Goal: Task Accomplishment & Management: Manage account settings

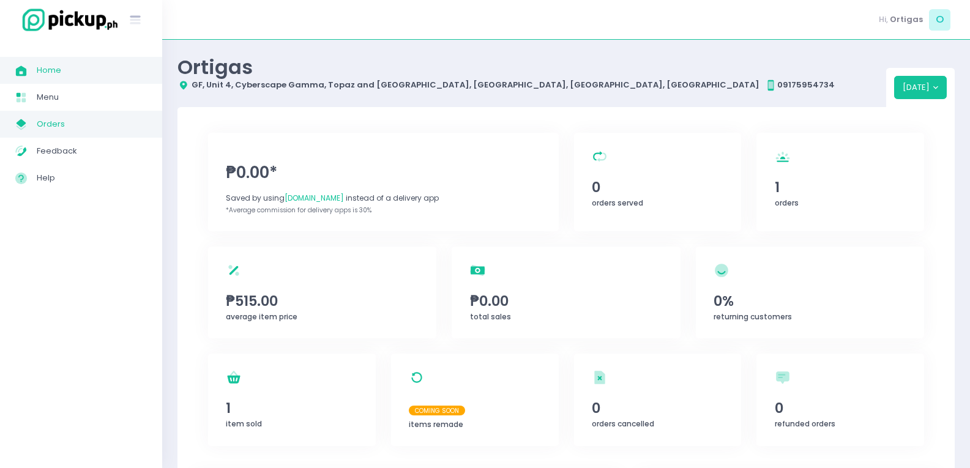
click at [98, 125] on span "Orders" at bounding box center [92, 124] width 110 height 16
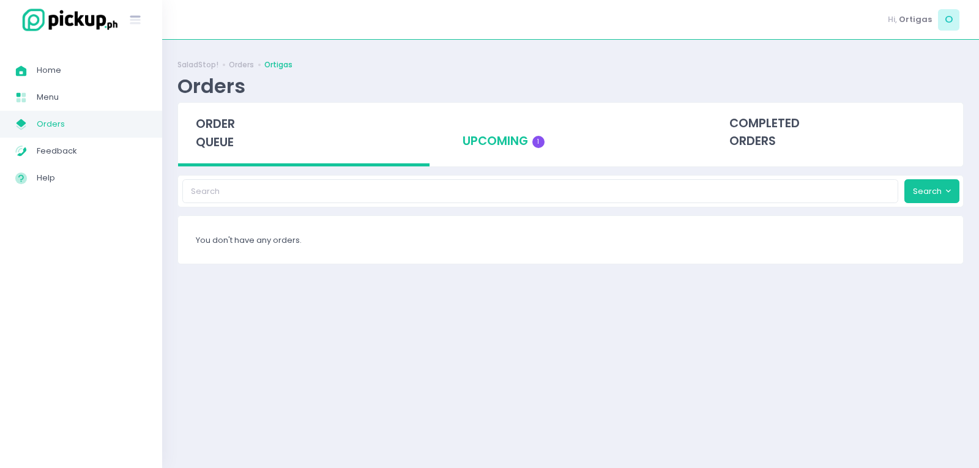
click at [502, 144] on div "upcoming 1" at bounding box center [570, 133] width 251 height 60
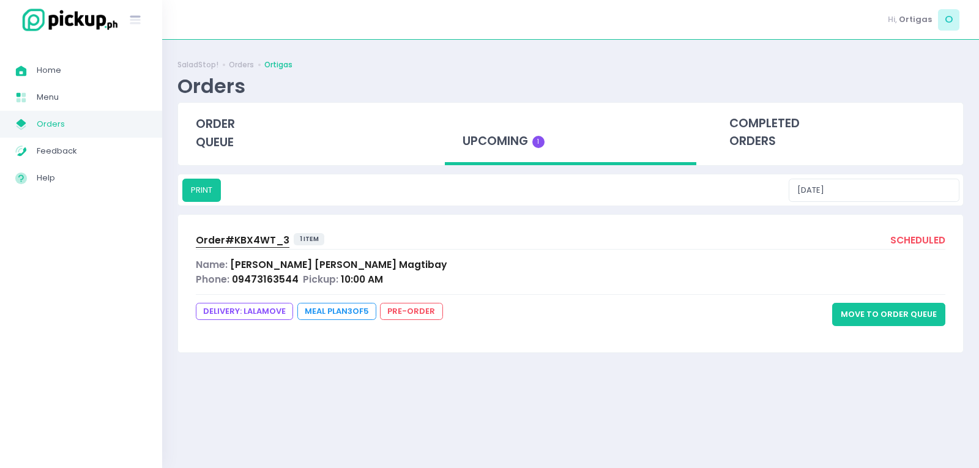
click at [906, 316] on button "Move to Order Queue" at bounding box center [888, 314] width 113 height 23
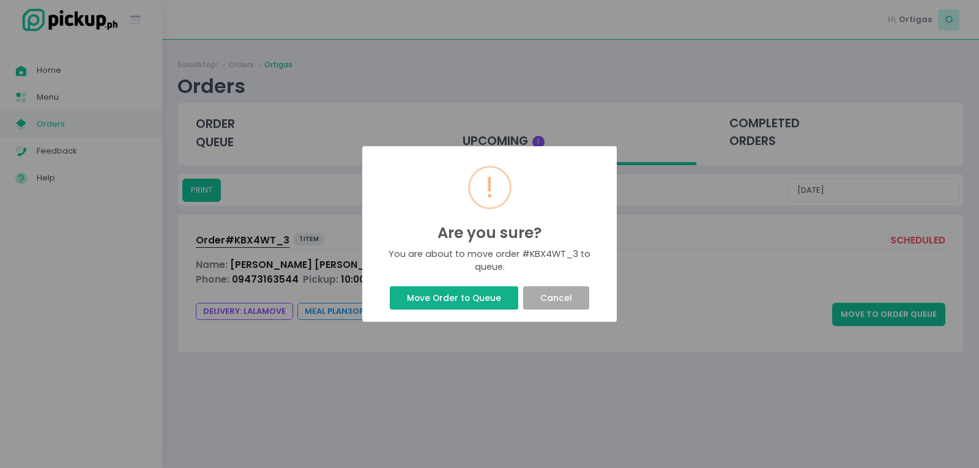
click at [423, 299] on button "Move Order to Queue" at bounding box center [454, 297] width 128 height 23
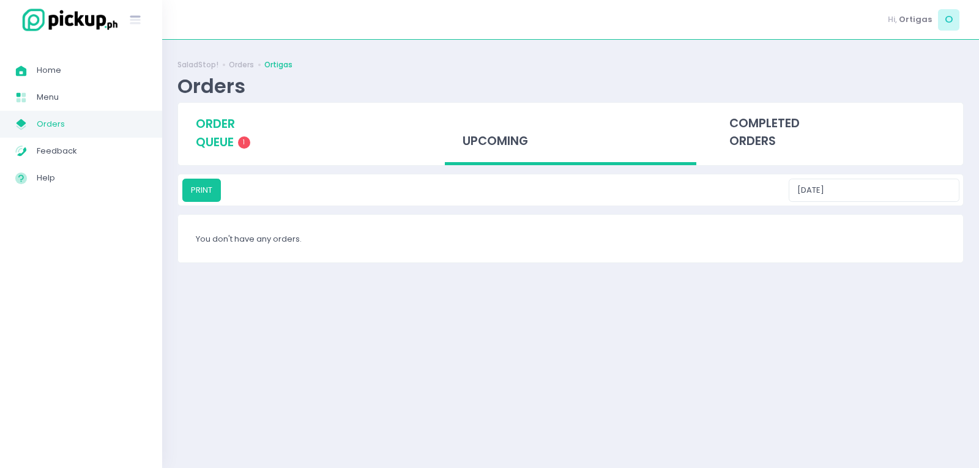
click at [233, 146] on span "order queue" at bounding box center [215, 133] width 39 height 35
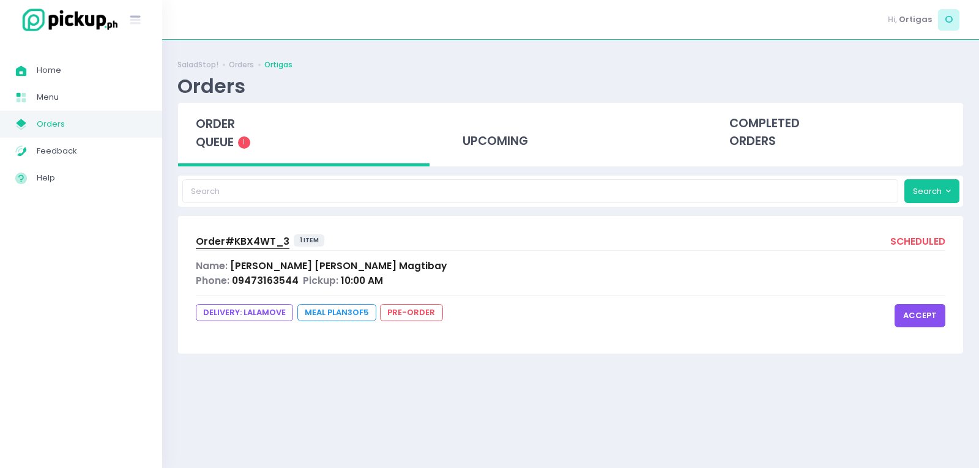
click at [930, 320] on button "accept" at bounding box center [919, 315] width 51 height 23
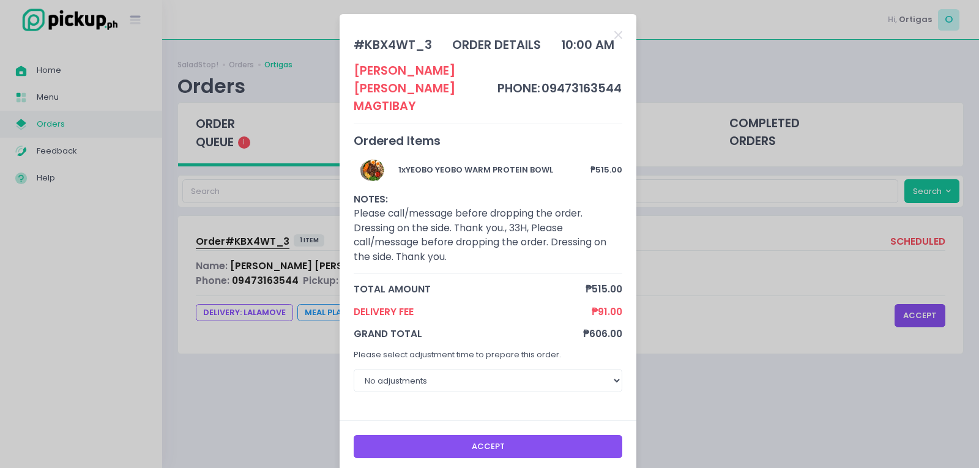
click at [525, 435] on button "Accept" at bounding box center [488, 446] width 269 height 23
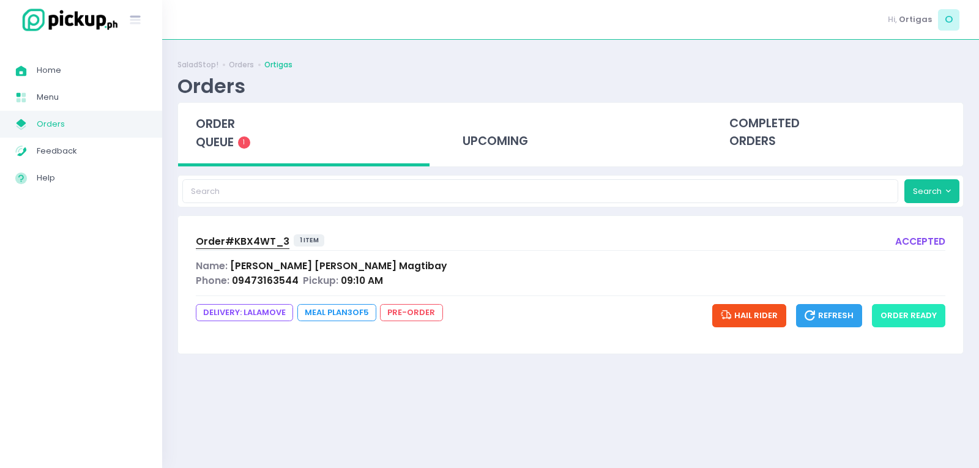
click at [918, 317] on button "order ready" at bounding box center [908, 315] width 73 height 23
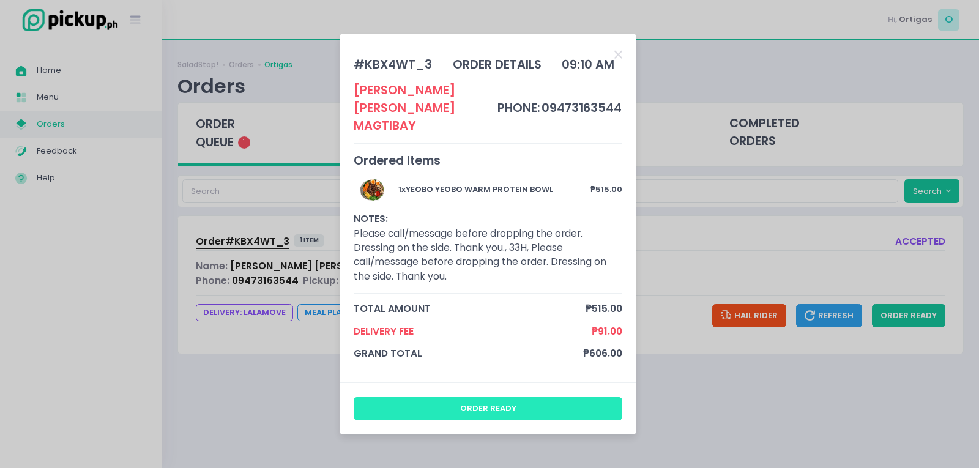
click at [470, 402] on button "order ready" at bounding box center [488, 408] width 269 height 23
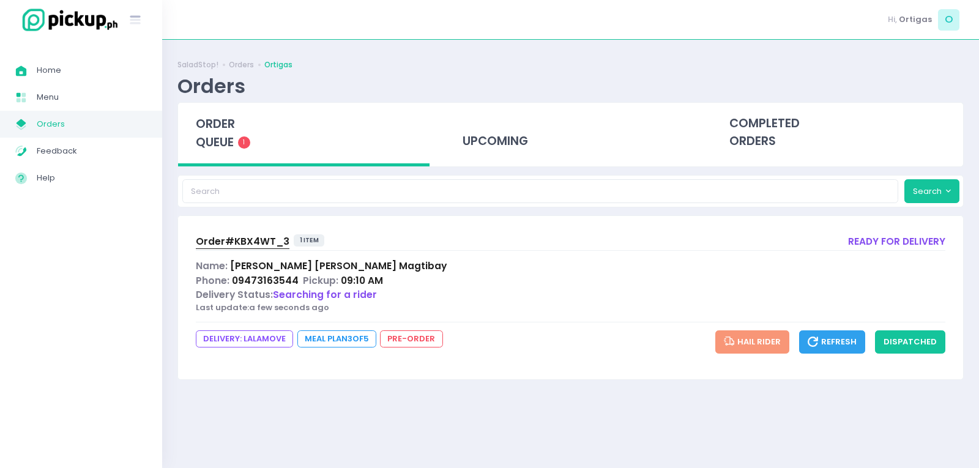
click at [481, 293] on div "Delivery Status: Searching for a rider" at bounding box center [570, 295] width 749 height 14
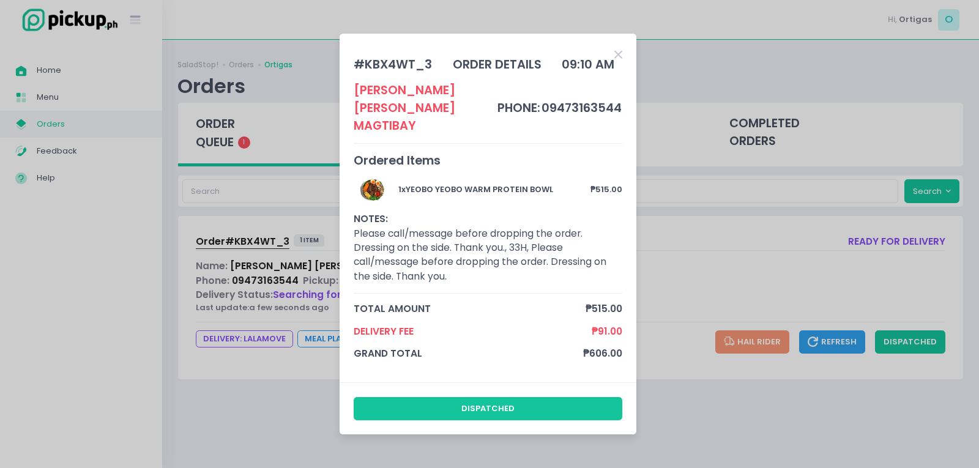
click at [618, 58] on icon "Close" at bounding box center [618, 55] width 8 height 12
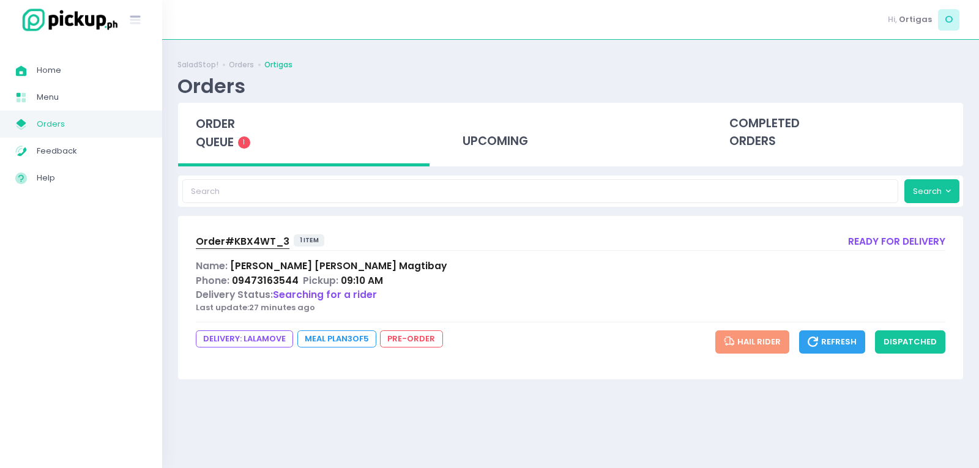
click at [243, 239] on span "Order# KBX4WT_3" at bounding box center [243, 241] width 94 height 13
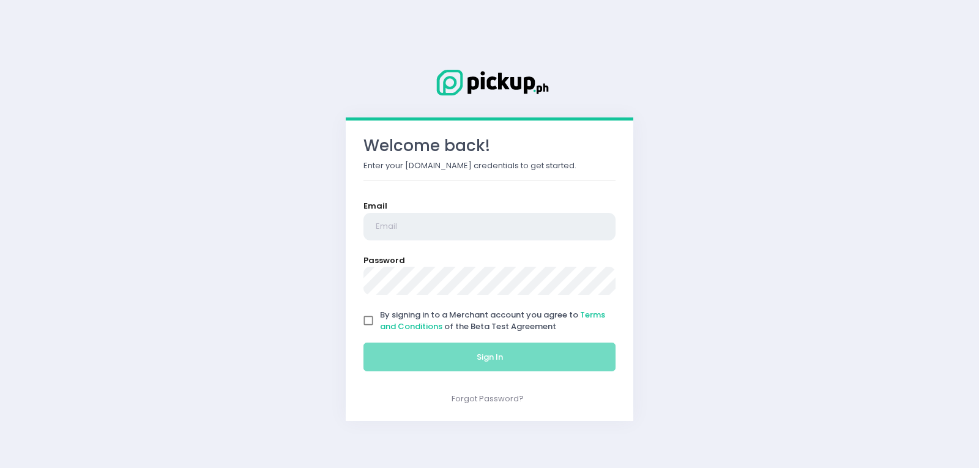
type input "[EMAIL_ADDRESS][DOMAIN_NAME]"
click at [375, 322] on input "By signing in to a Merchant account you agree to Terms and Conditions of the Be…" at bounding box center [368, 320] width 23 height 23
checkbox input "true"
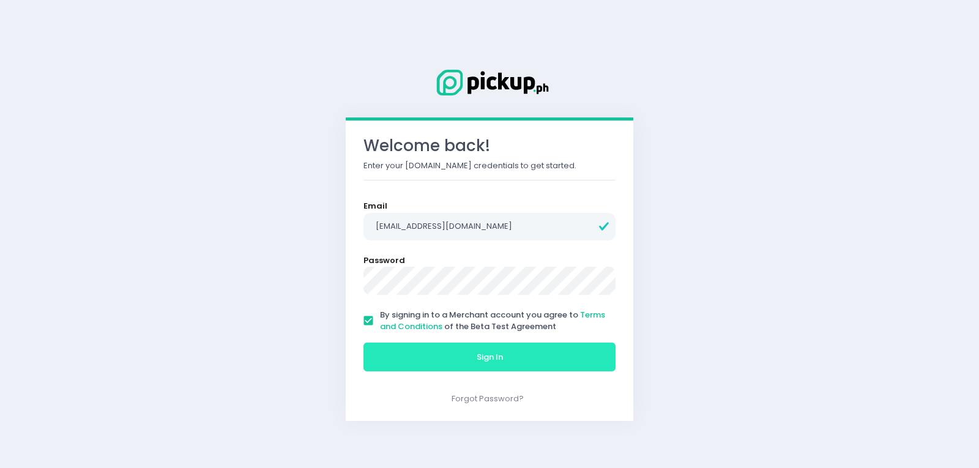
click at [407, 354] on button "Sign In" at bounding box center [489, 357] width 252 height 29
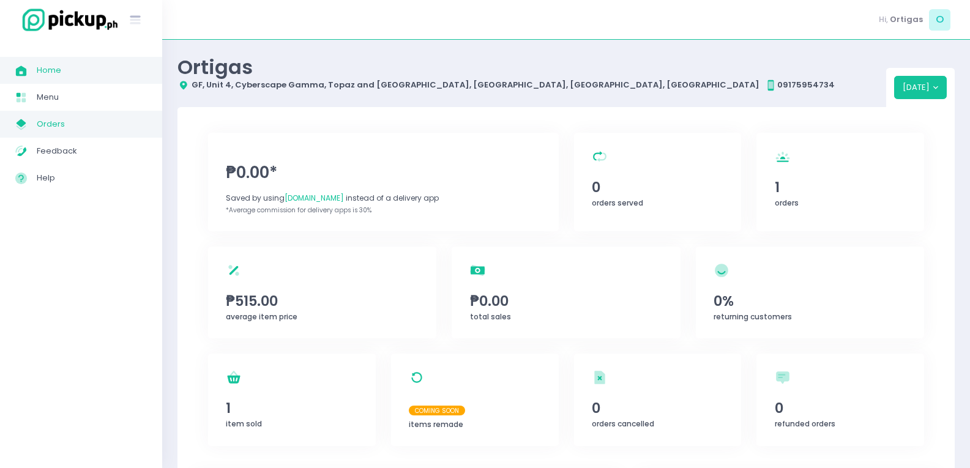
click at [58, 127] on span "Orders" at bounding box center [92, 124] width 110 height 16
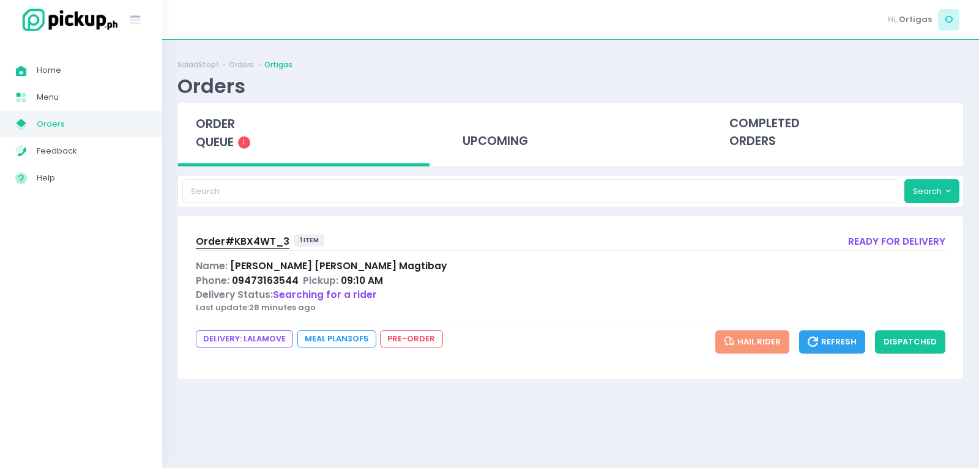
click at [242, 241] on span "Order# KBX4WT_3" at bounding box center [243, 241] width 94 height 13
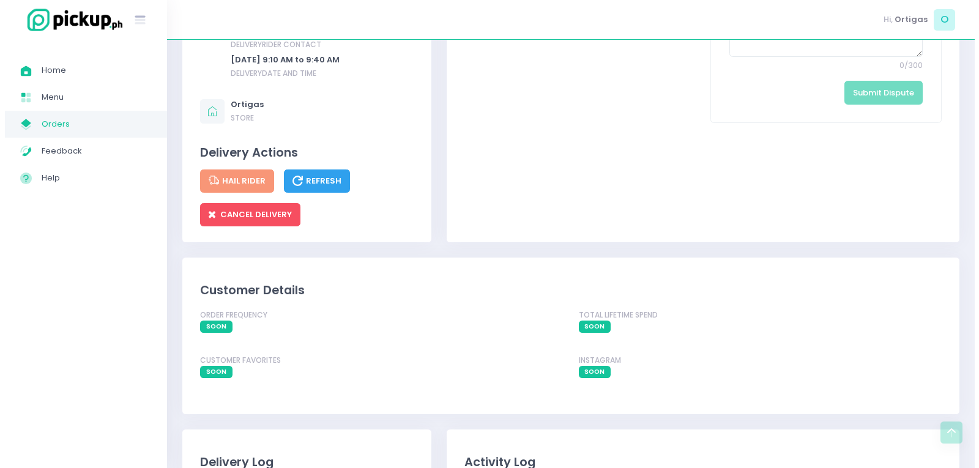
scroll to position [856, 0]
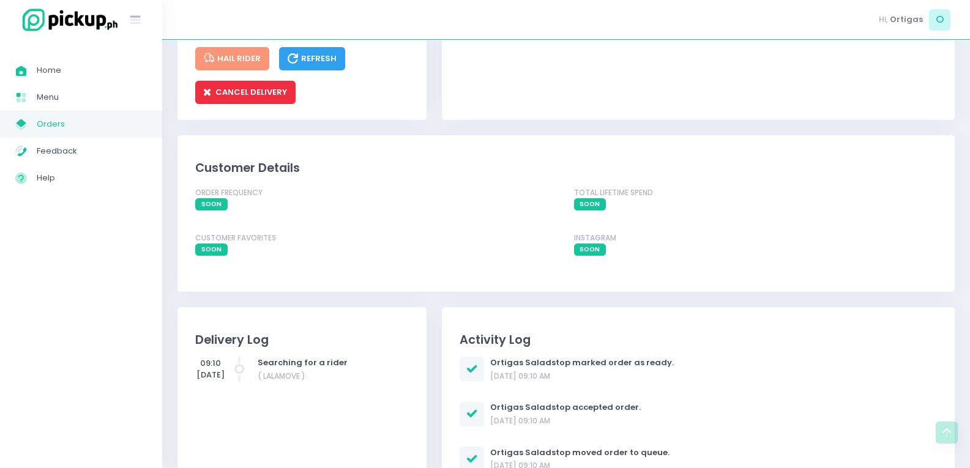
click at [249, 98] on span "CANCEL DELIVERY" at bounding box center [245, 92] width 83 height 12
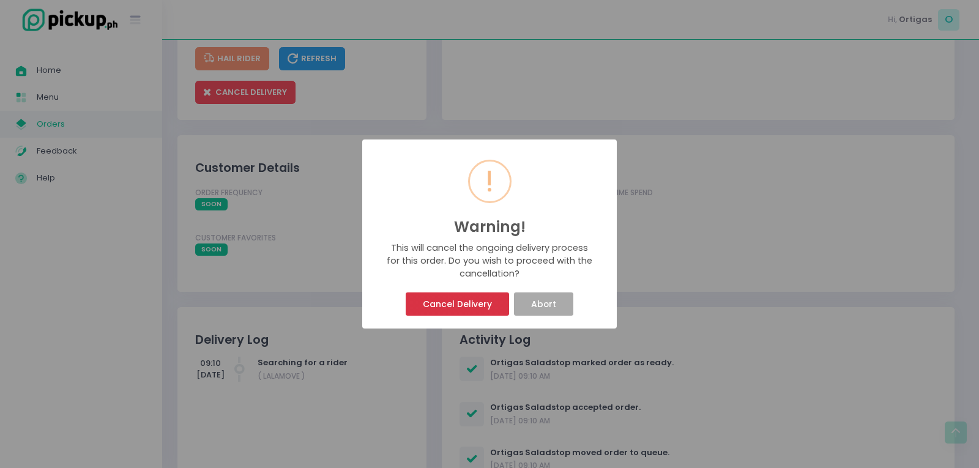
click at [458, 300] on button "Cancel Delivery" at bounding box center [457, 303] width 103 height 23
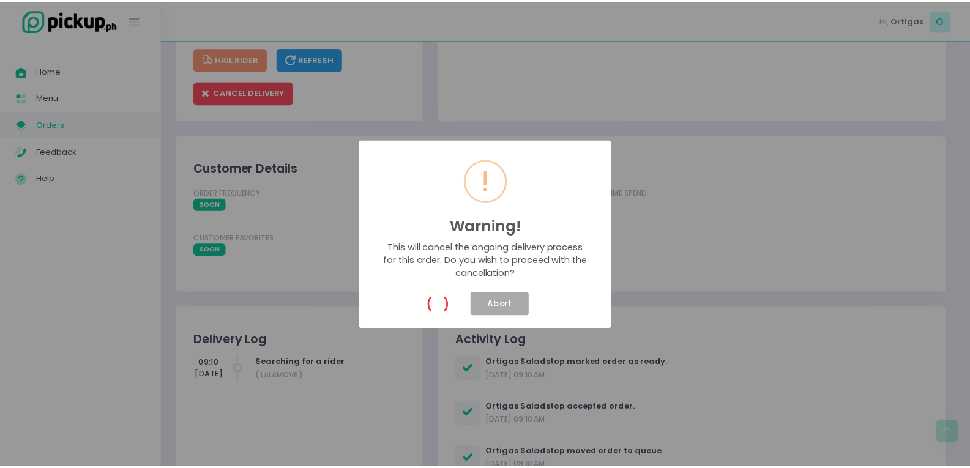
scroll to position [0, 0]
